Goal: Information Seeking & Learning: Learn about a topic

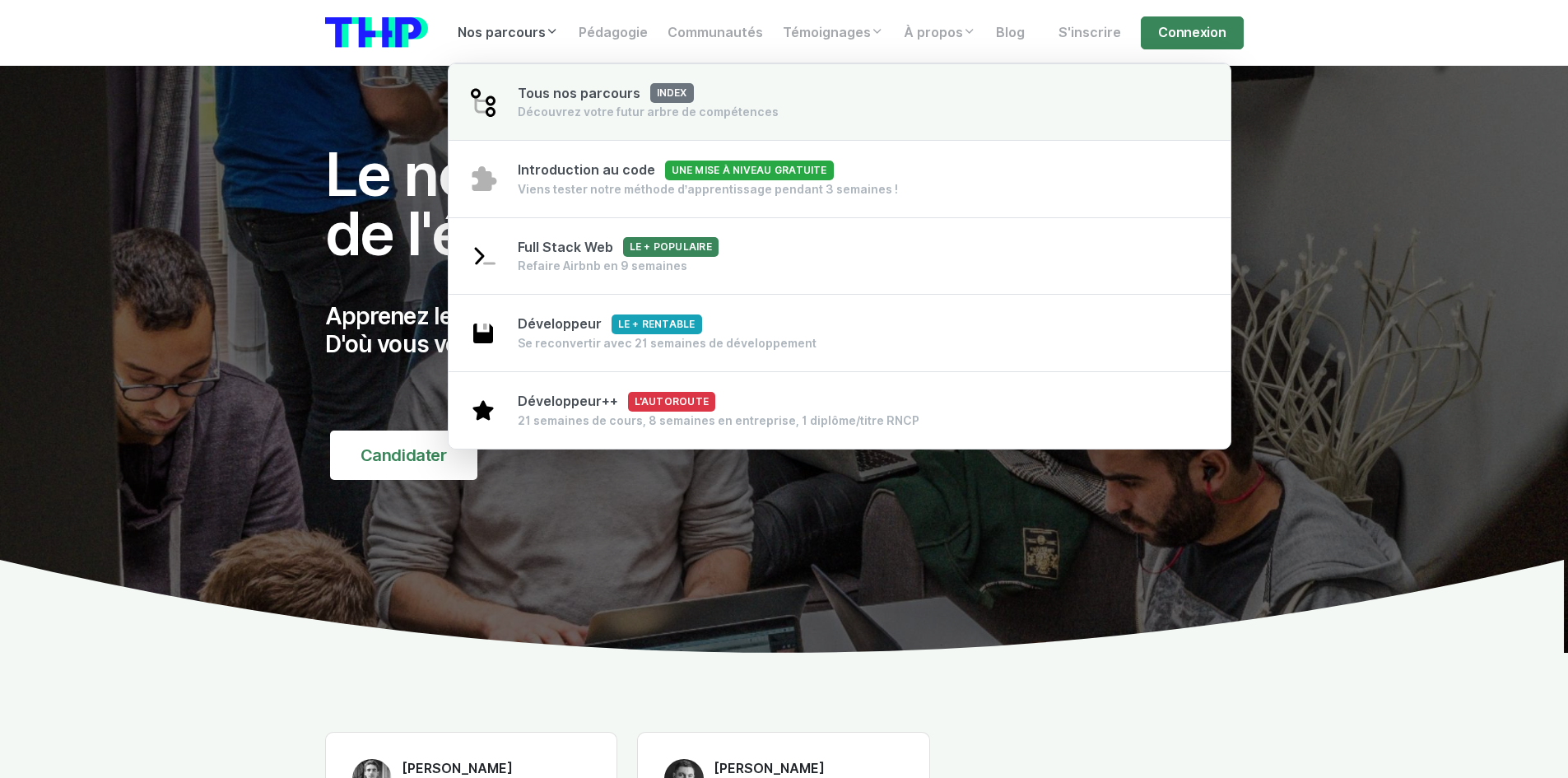
click at [540, 74] on link "Tous nos parcours index Découvrez votre futur arbre de compétences" at bounding box center [839, 103] width 783 height 78
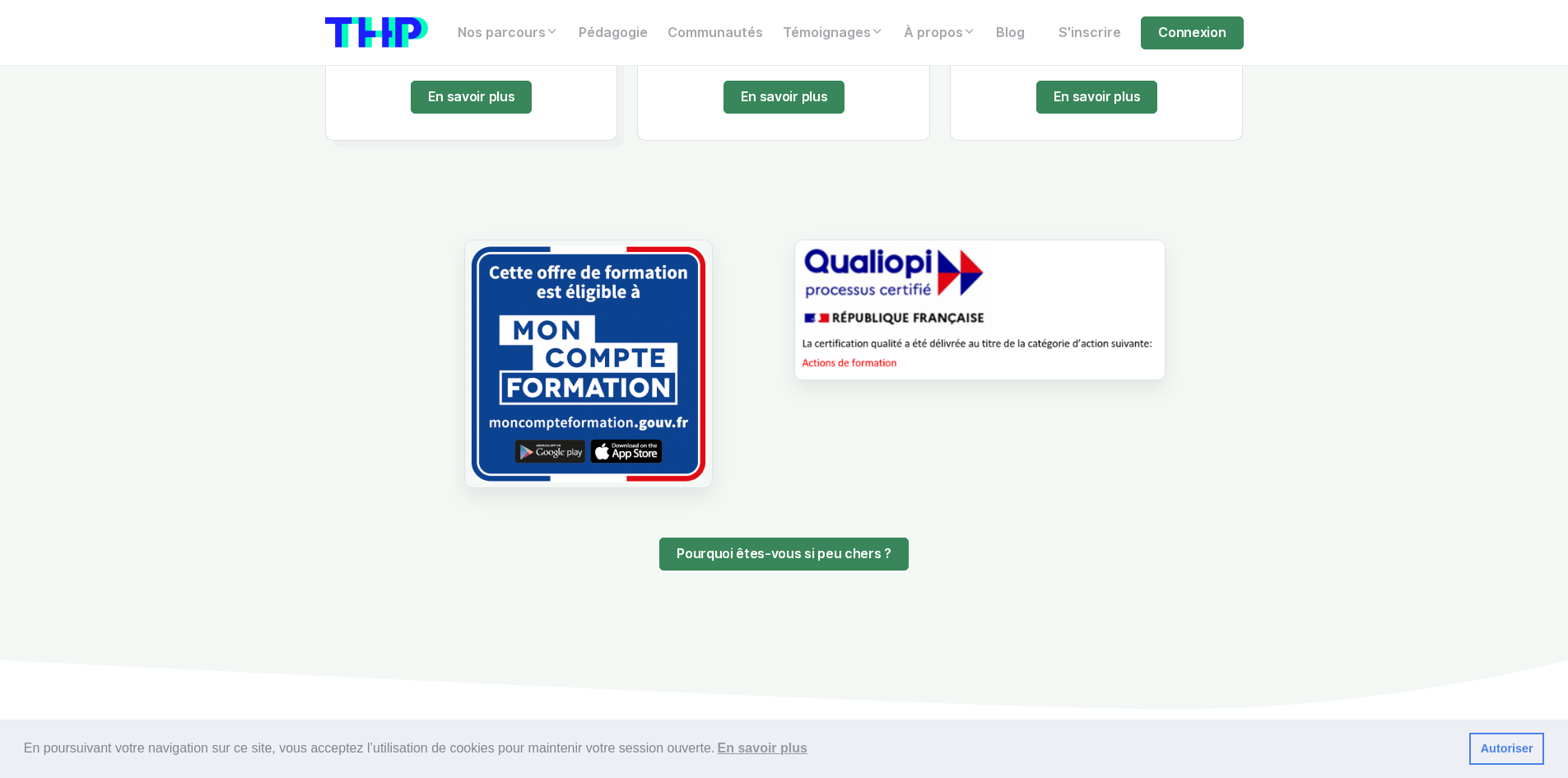
scroll to position [1070, 0]
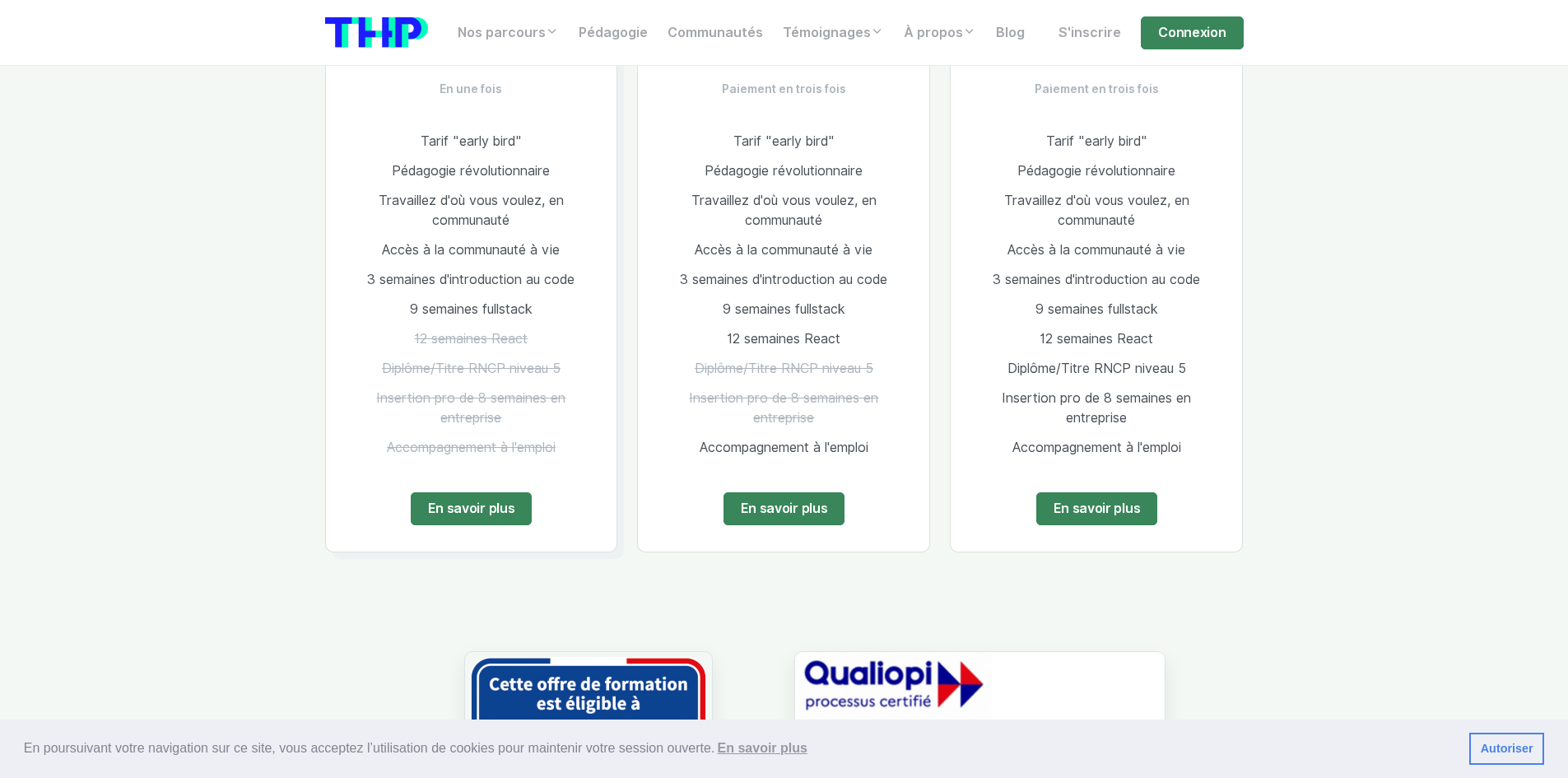
click at [545, 372] on span "Diplôme/Titre RNCP niveau 5" at bounding box center [471, 368] width 179 height 16
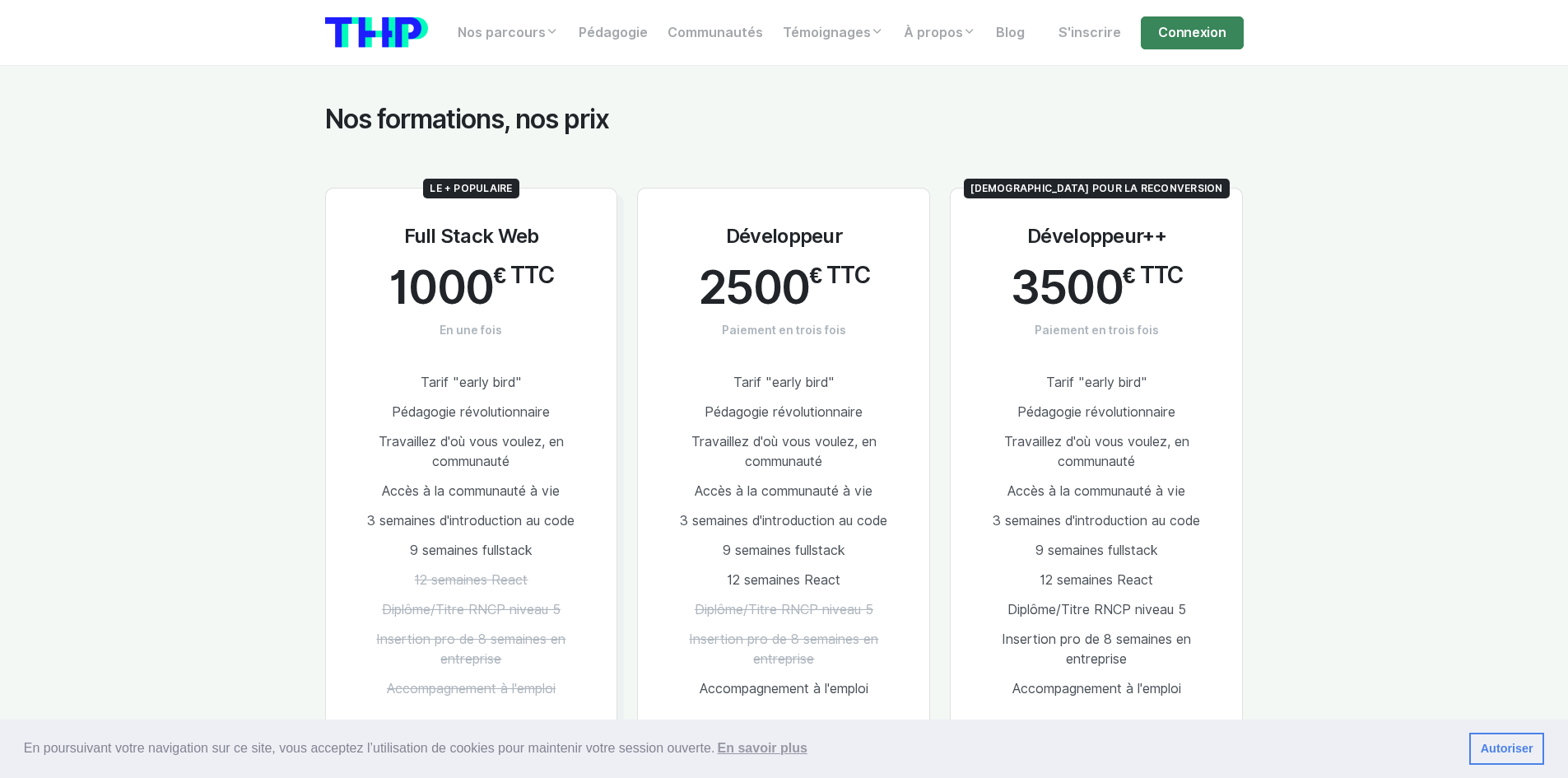
scroll to position [823, 0]
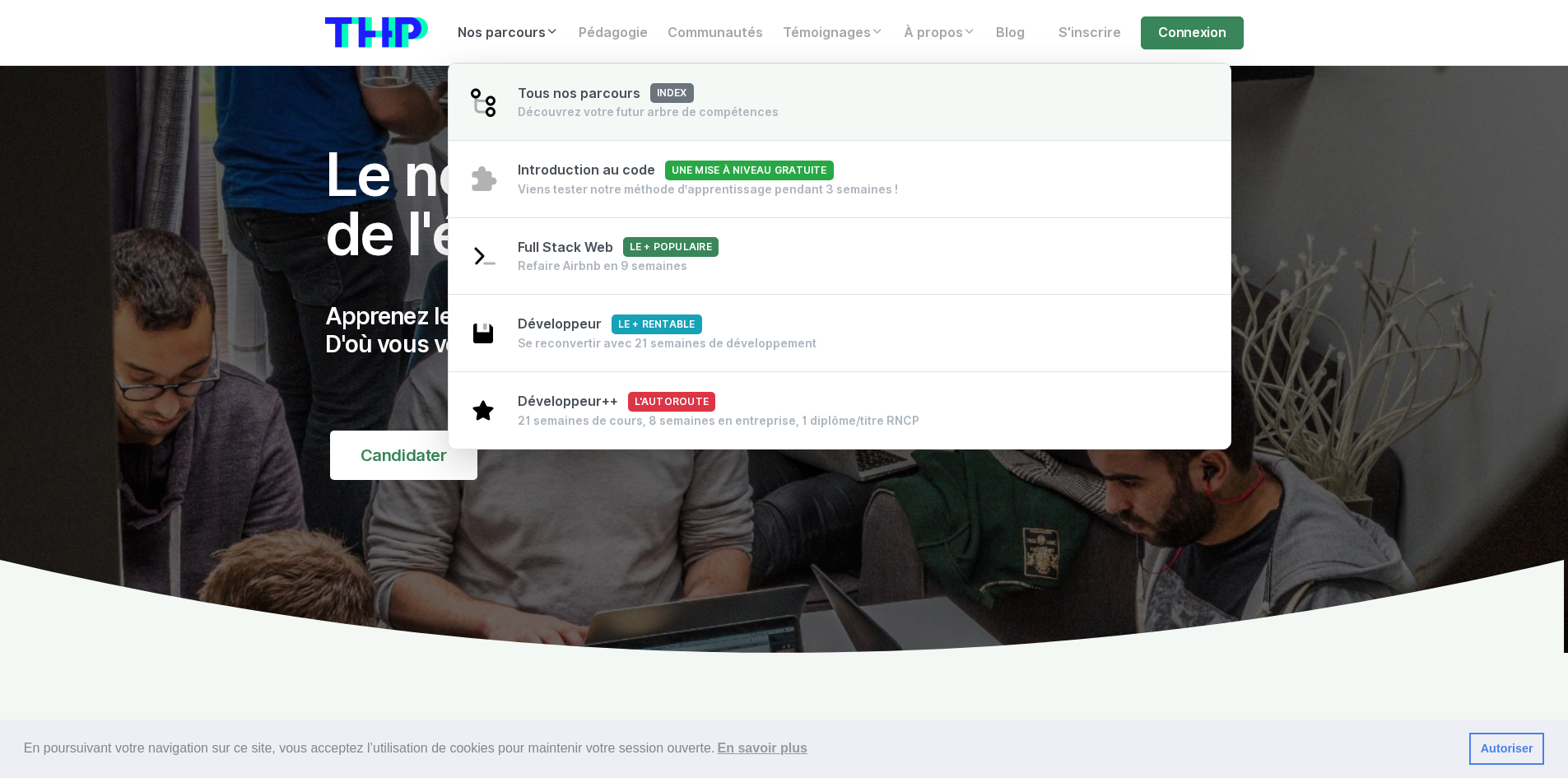
click at [556, 100] on span "Tous nos parcours index" at bounding box center [606, 94] width 176 height 16
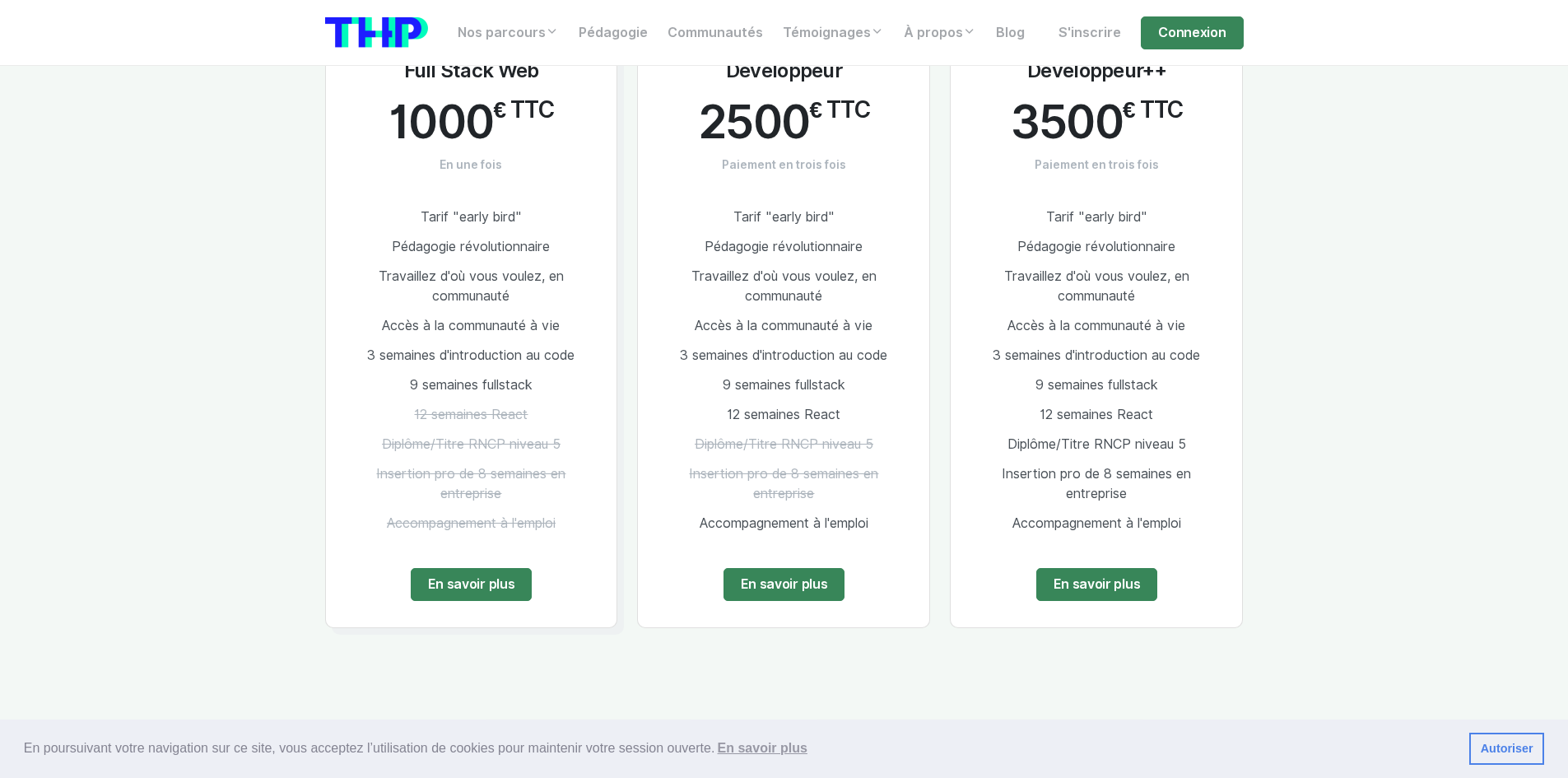
scroll to position [1070, 0]
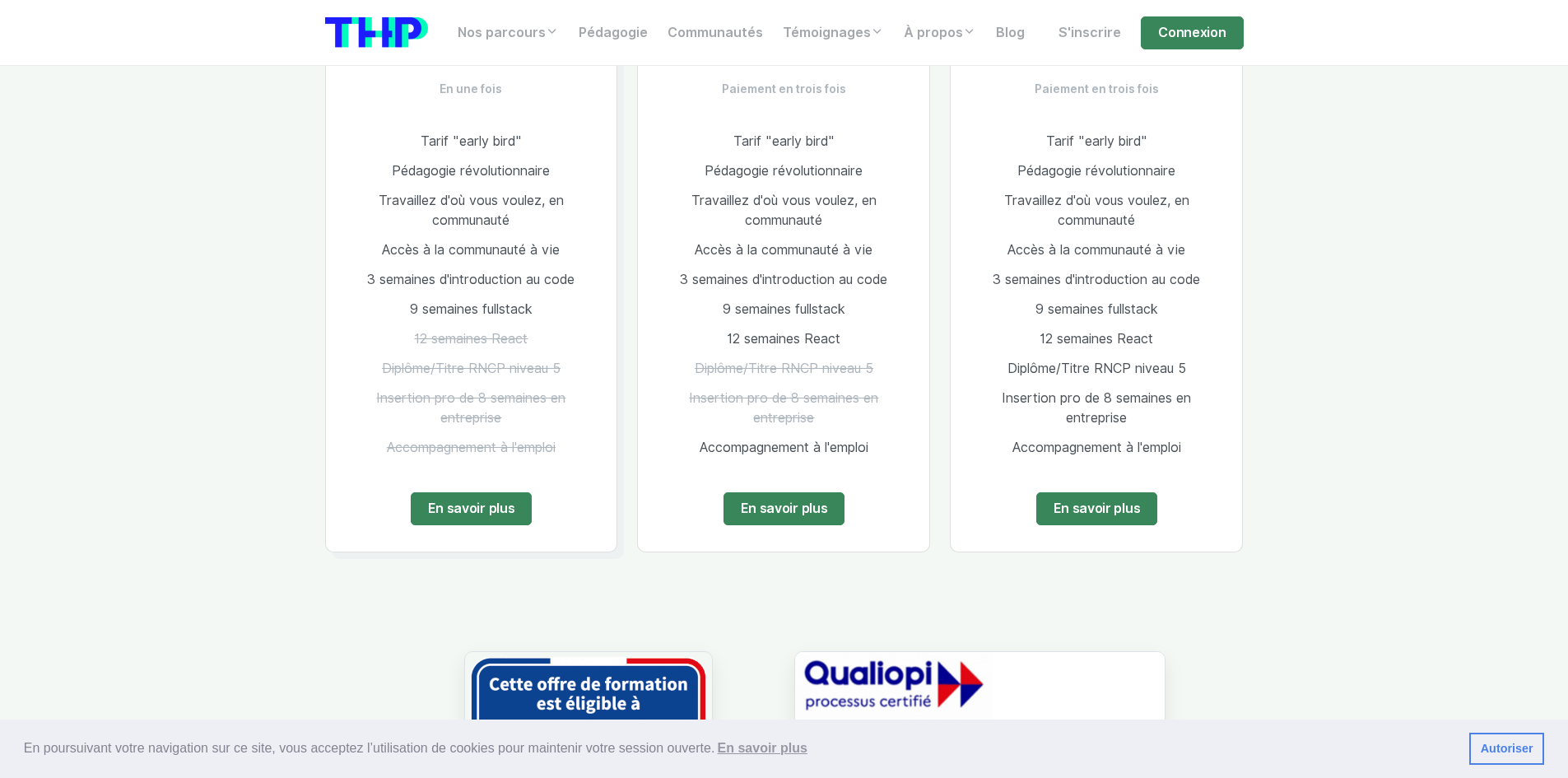
click at [514, 243] on span "Accès à la communauté à vie" at bounding box center [471, 250] width 178 height 16
click at [493, 499] on link "En savoir plus" at bounding box center [471, 509] width 122 height 33
click at [1129, 500] on link "En savoir plus" at bounding box center [1097, 509] width 122 height 33
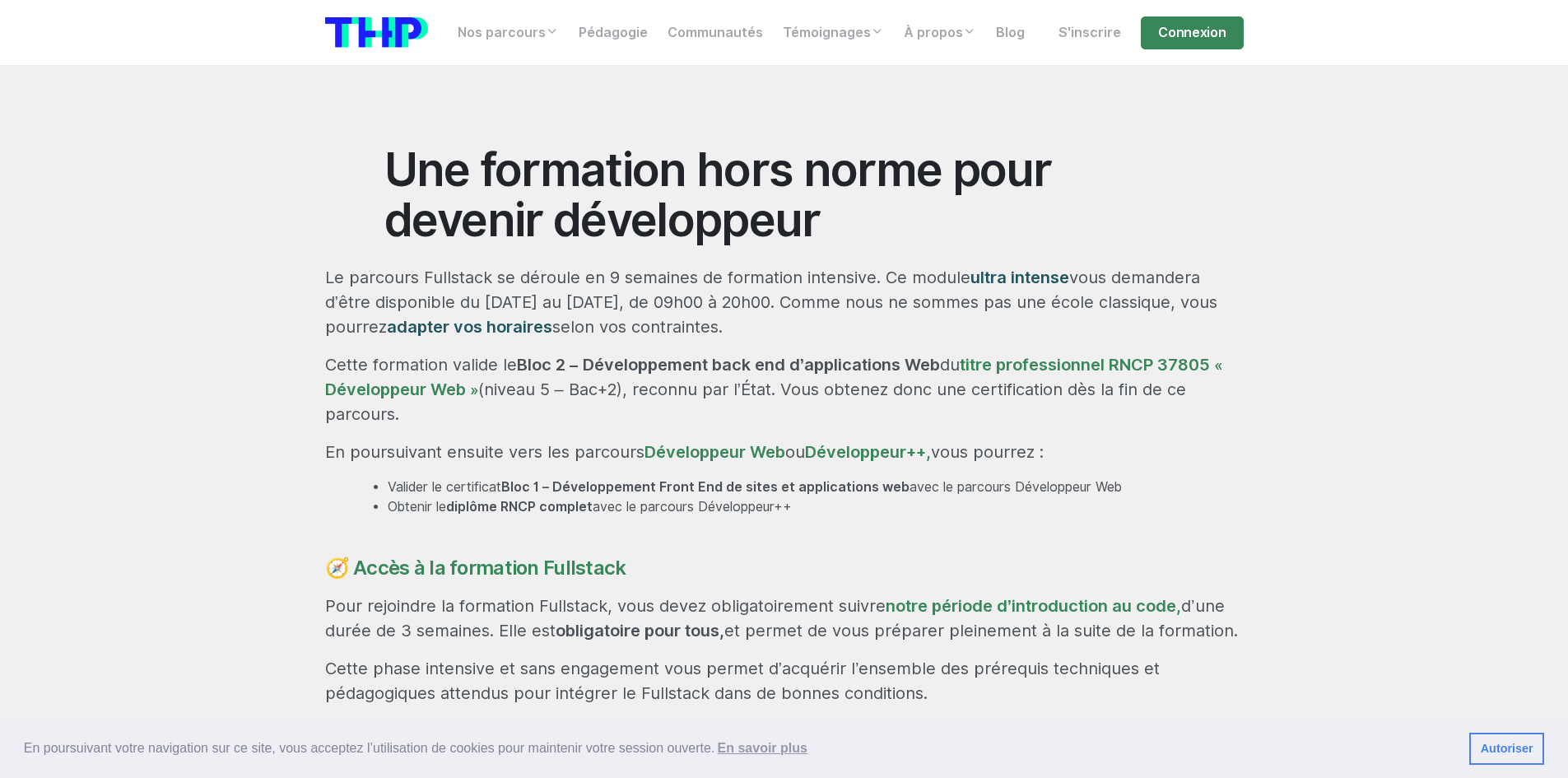
scroll to position [659, 0]
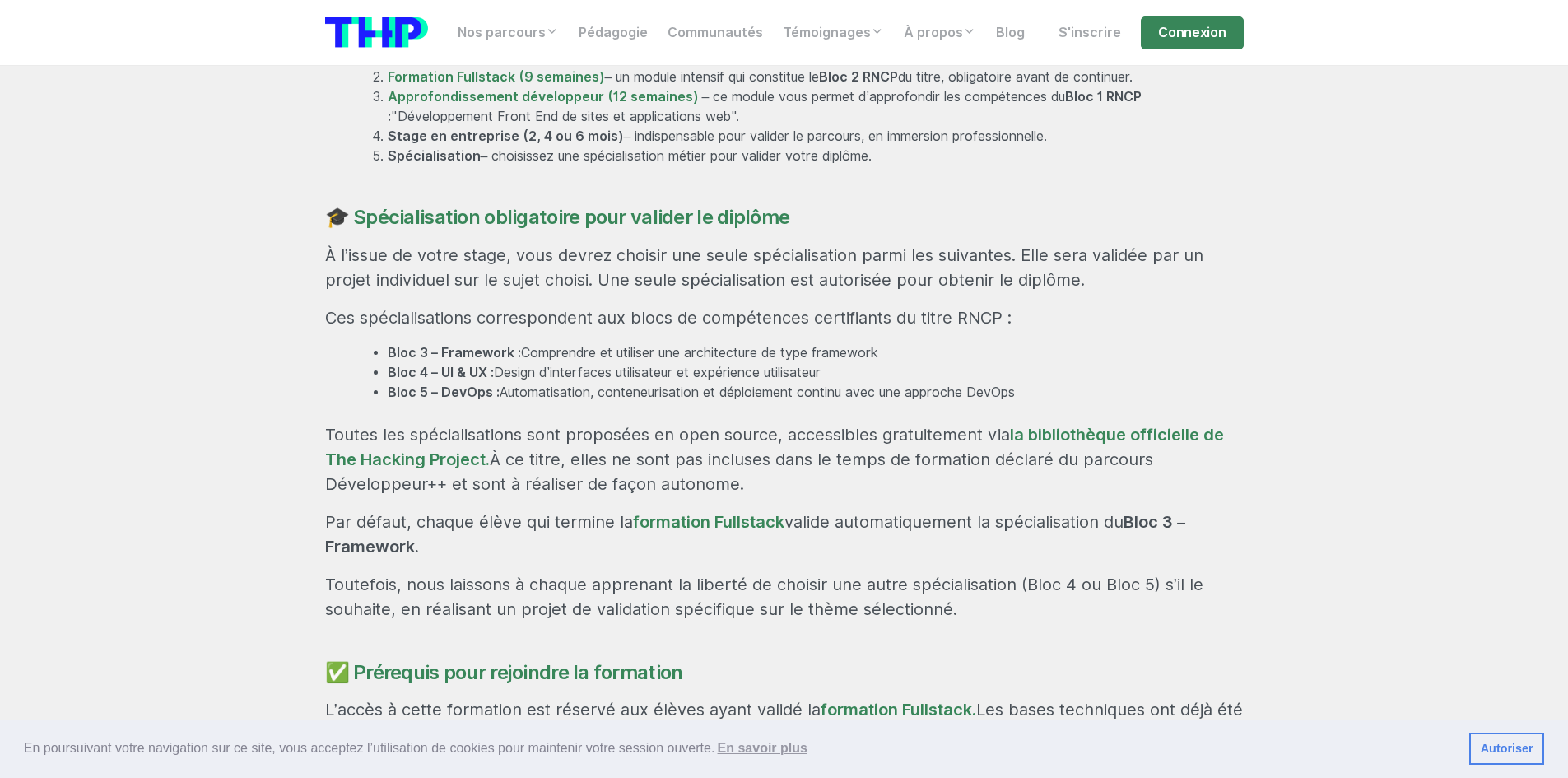
scroll to position [1482, 0]
